Goal: Information Seeking & Learning: Learn about a topic

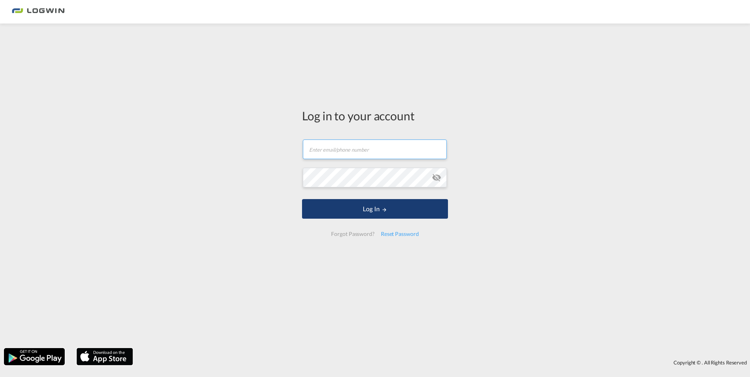
type input "[PERSON_NAME][EMAIL_ADDRESS][PERSON_NAME][DOMAIN_NAME]"
click at [361, 207] on button "Log In" at bounding box center [375, 209] width 146 height 20
